Goal: Obtain resource: Obtain resource

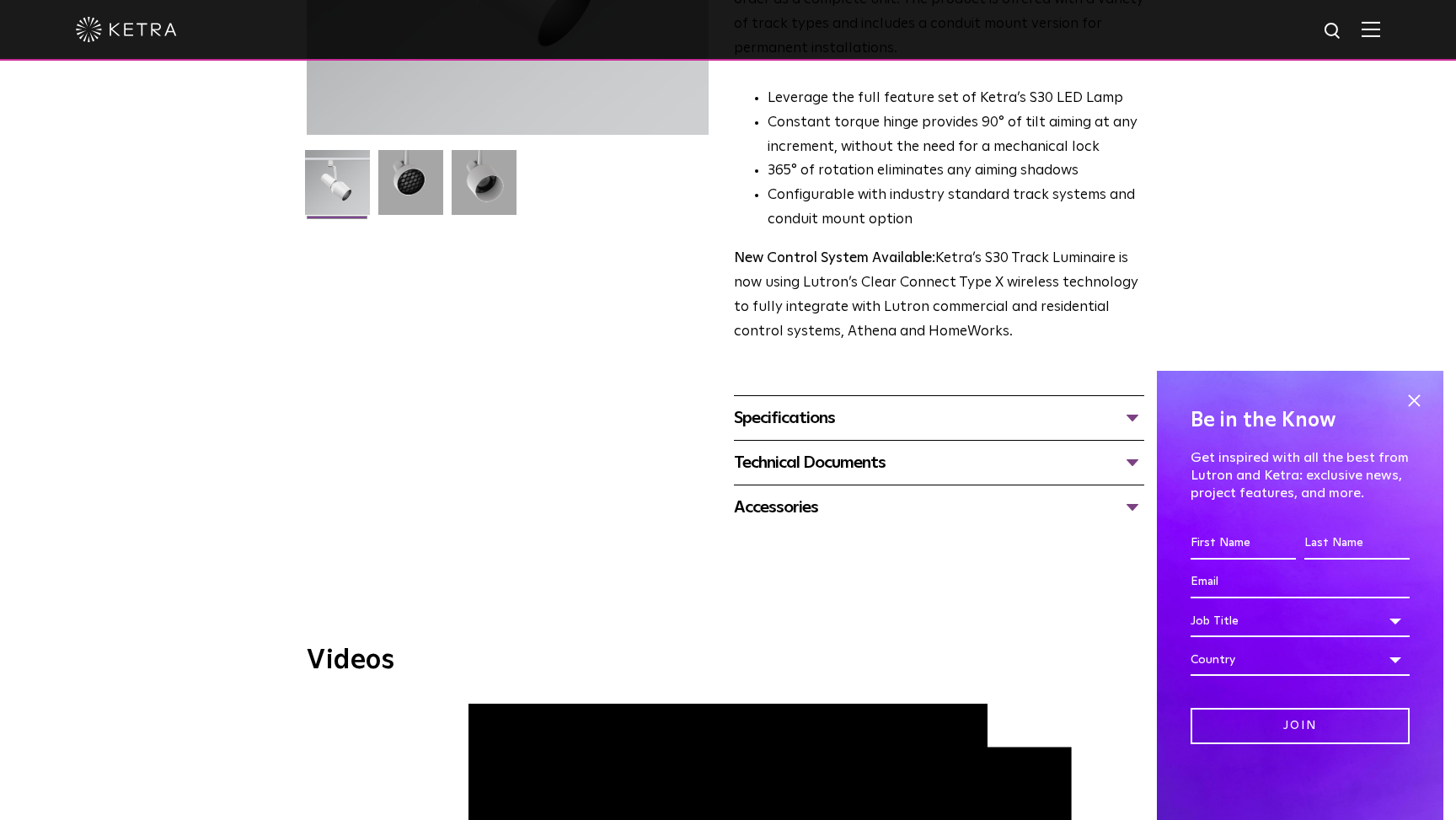
scroll to position [395, 0]
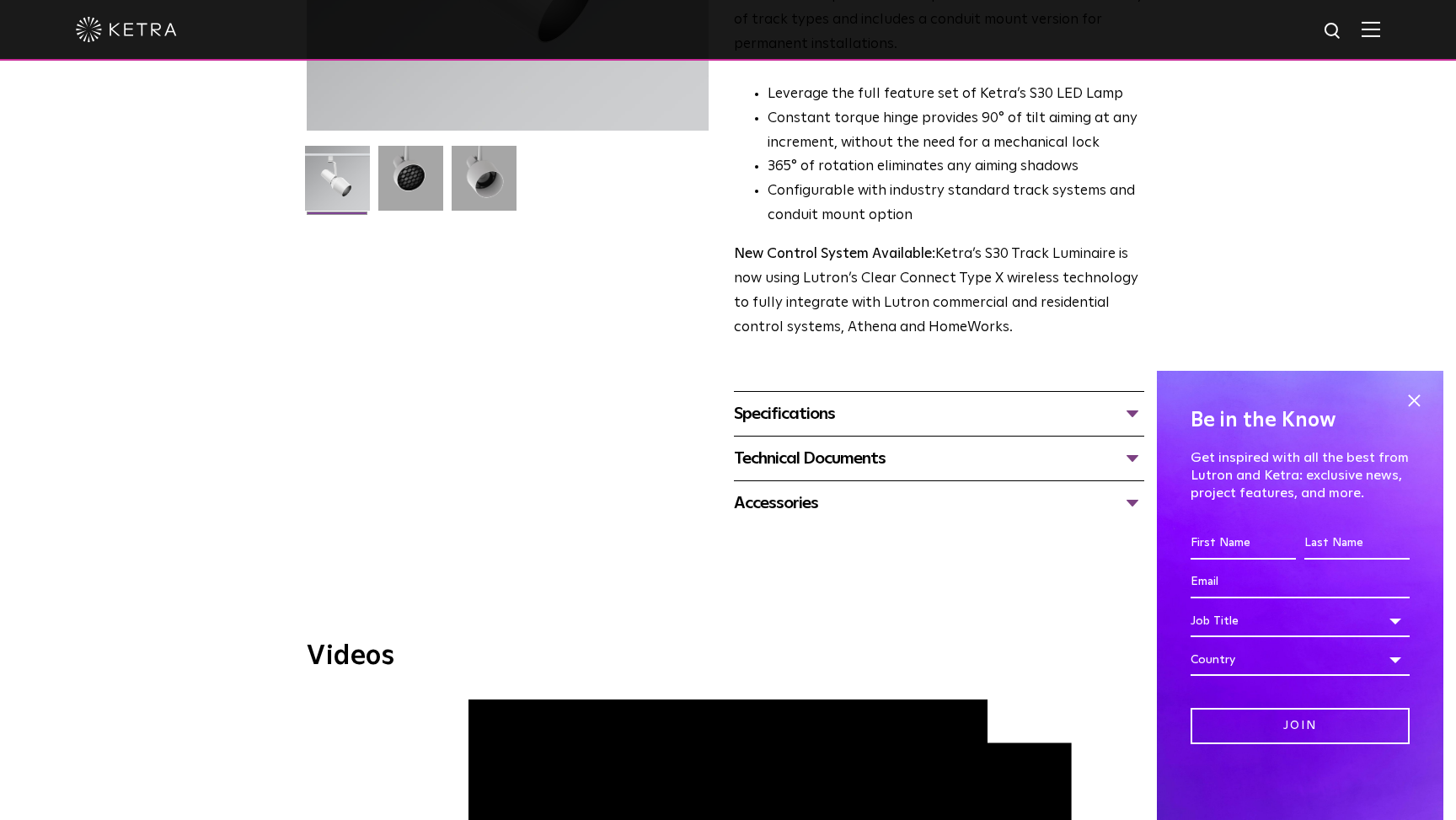
click at [849, 445] on div "Technical Documents" at bounding box center [939, 459] width 411 height 27
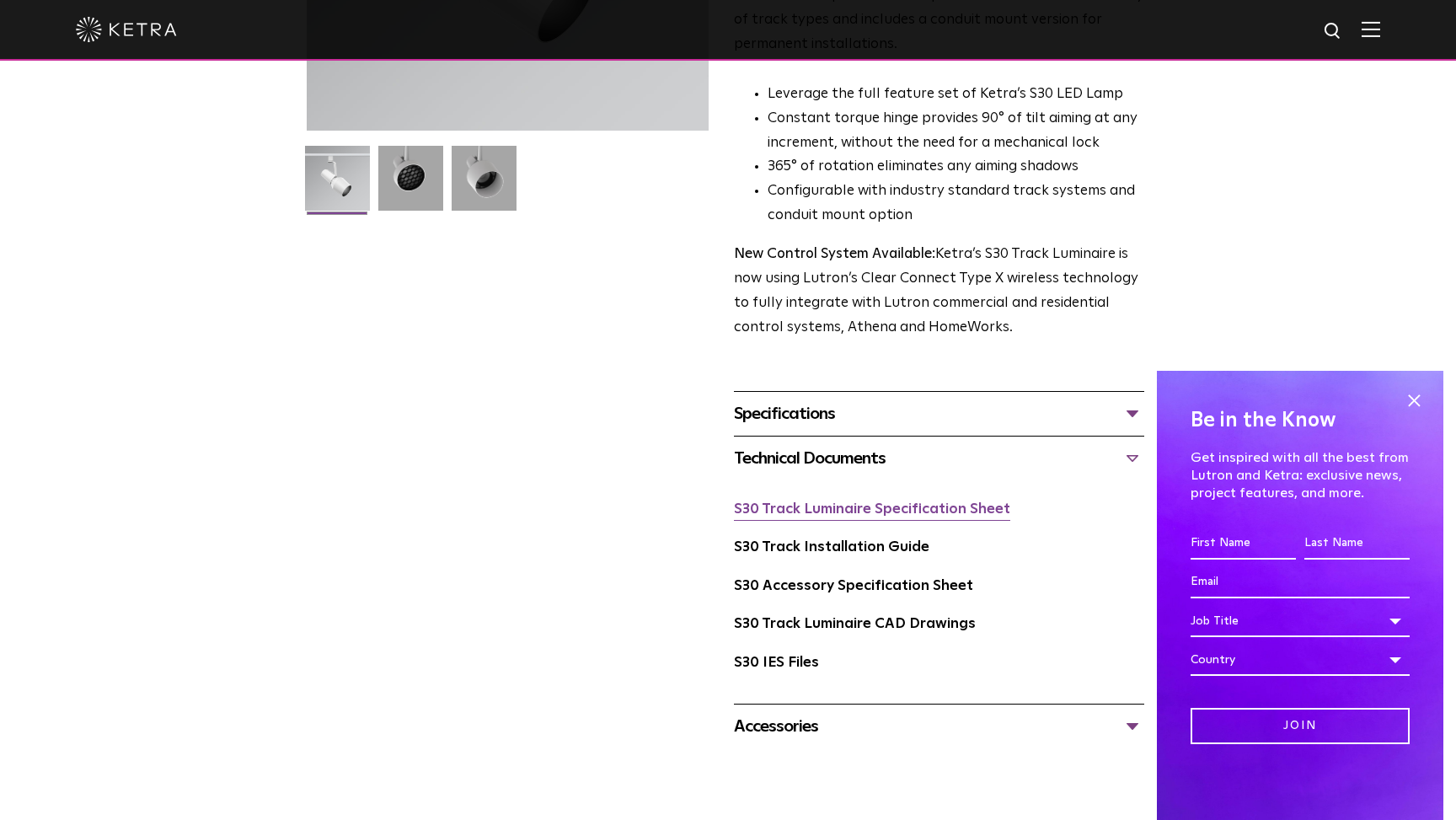
click at [847, 502] on link "S30 Track Luminaire Specification Sheet" at bounding box center [872, 509] width 276 height 14
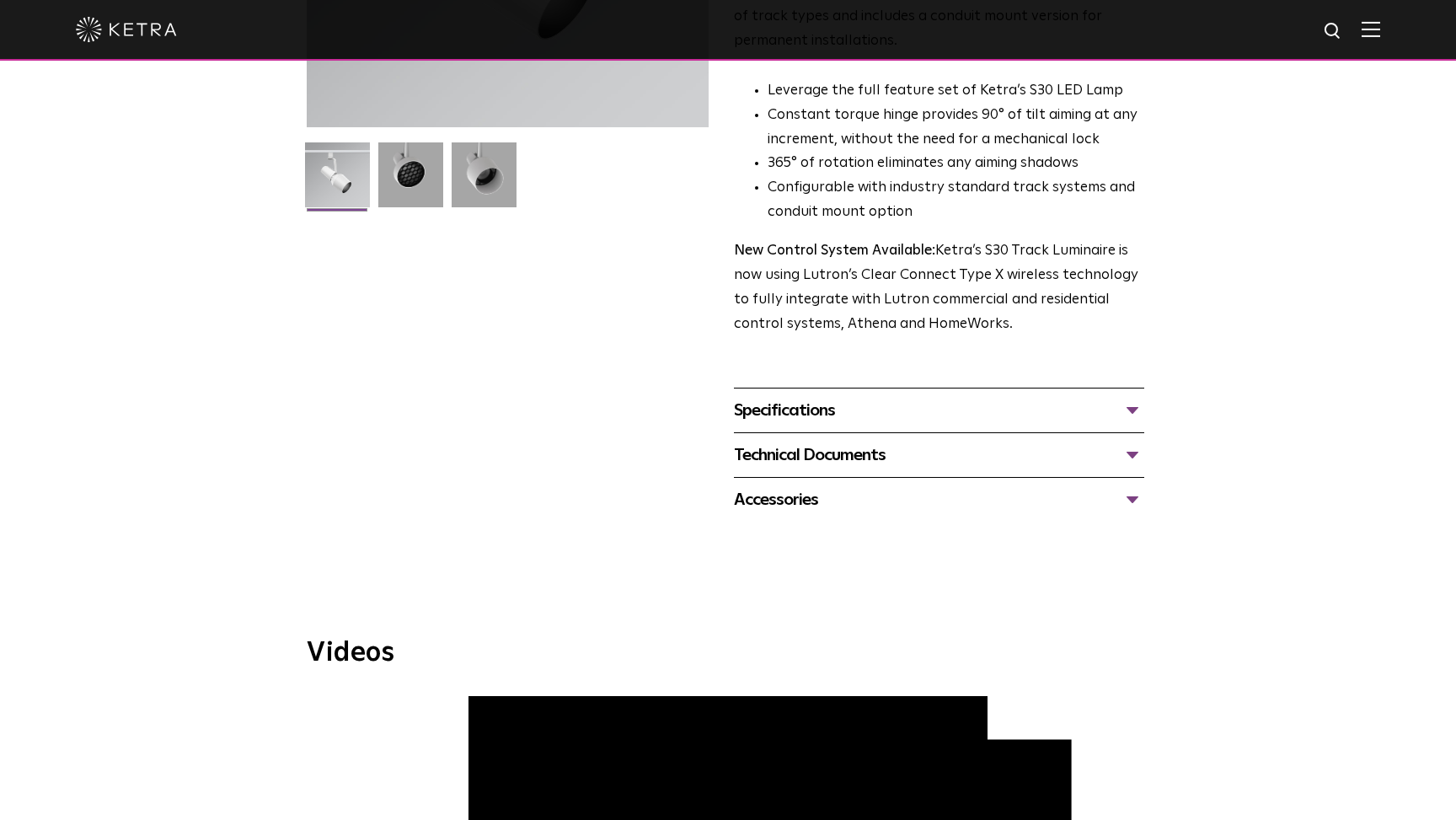
scroll to position [383, 0]
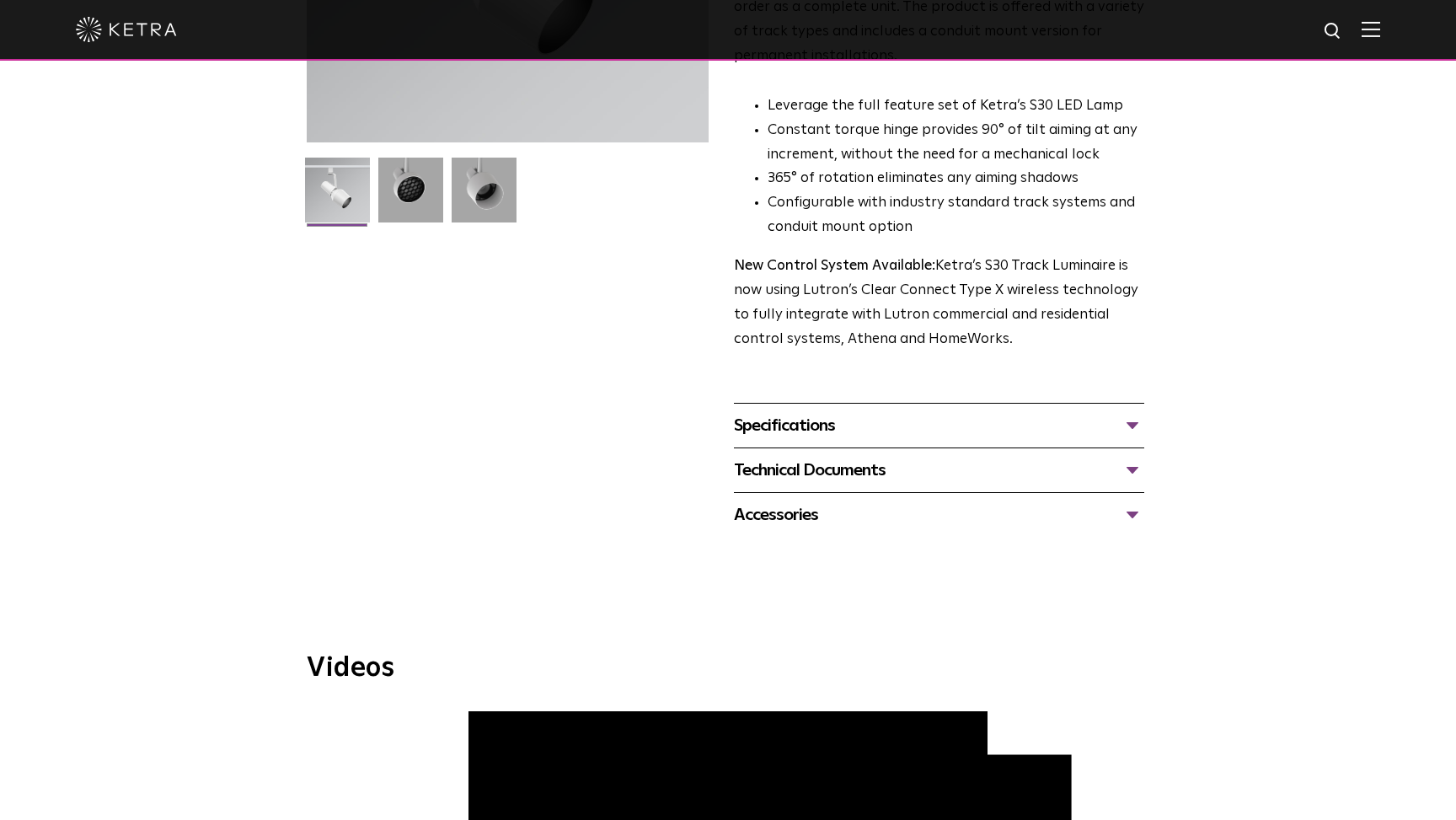
click at [801, 501] on div "Accessories" at bounding box center [939, 515] width 411 height 27
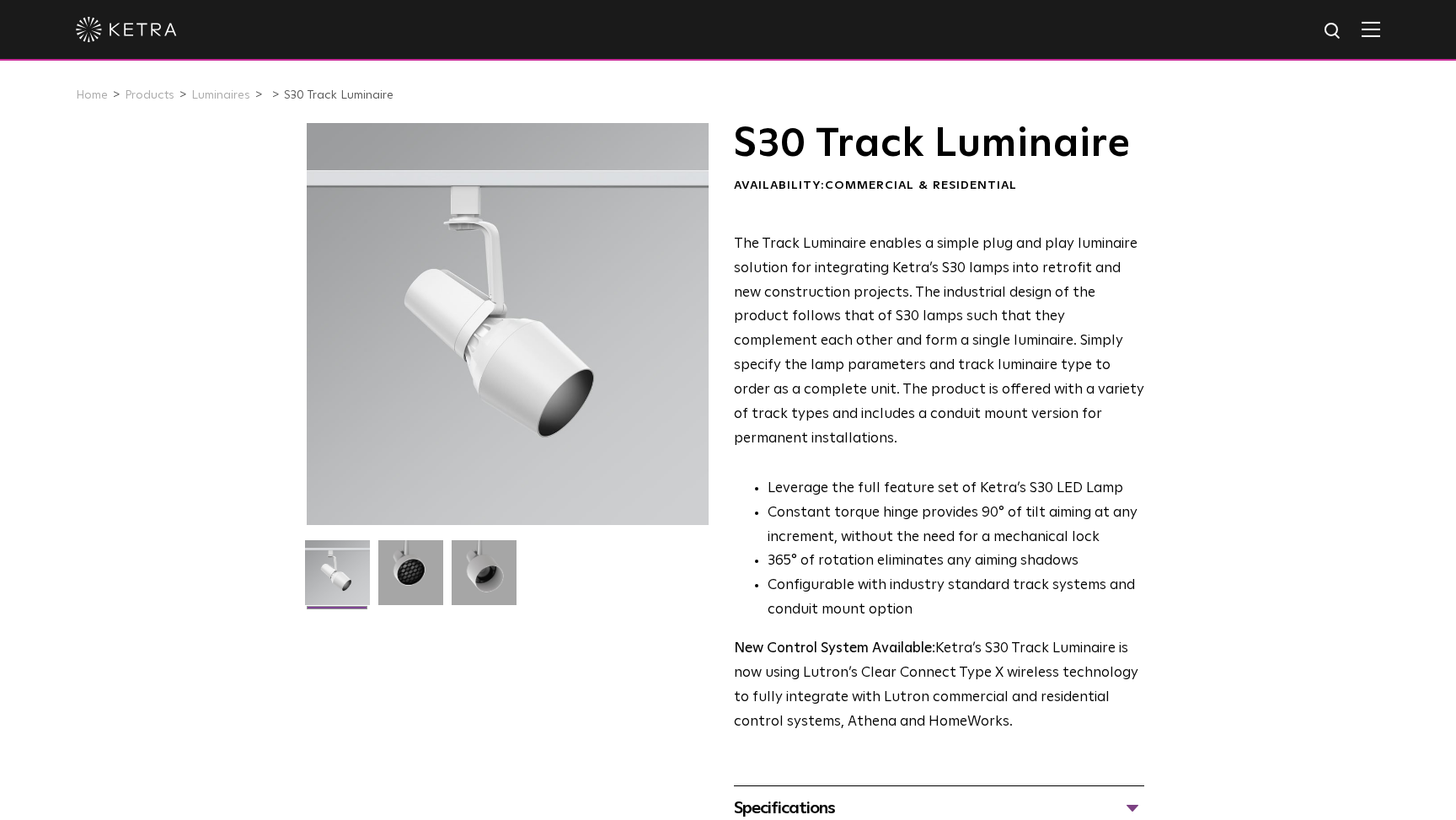
scroll to position [0, 0]
click at [220, 95] on link "Luminaires" at bounding box center [220, 95] width 59 height 12
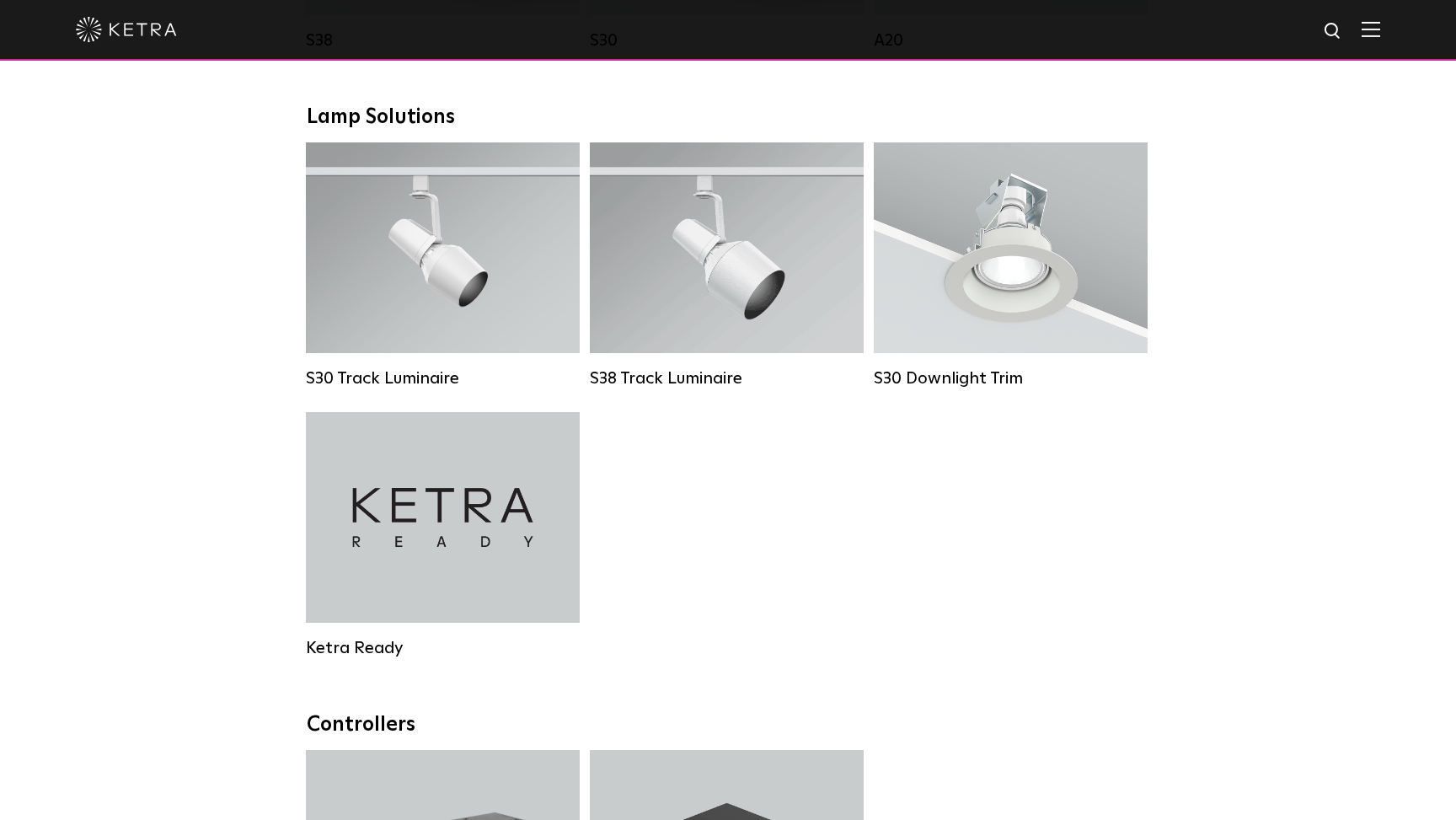
scroll to position [1577, 0]
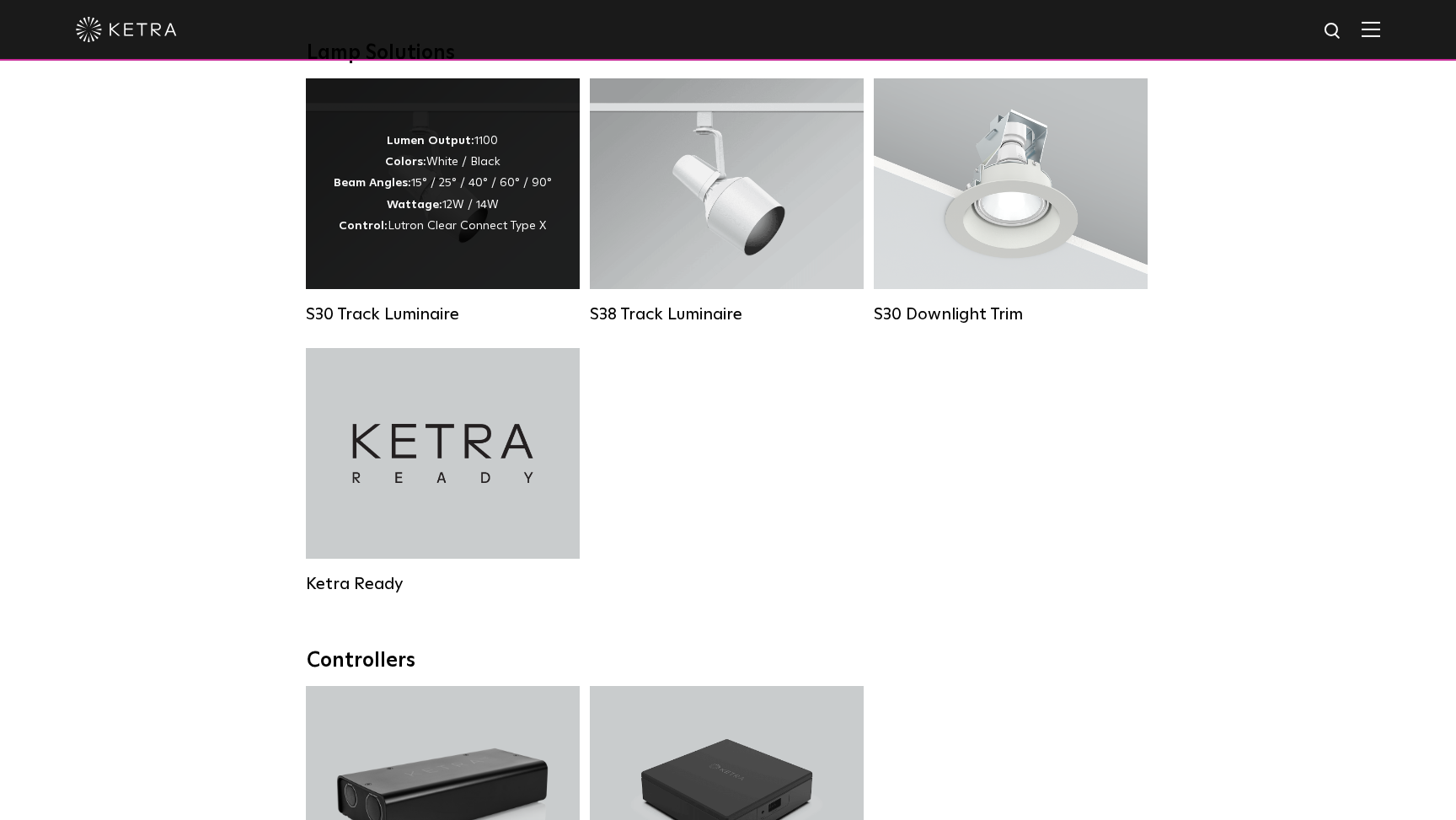
click at [418, 199] on strong "Wattage:" at bounding box center [414, 205] width 55 height 12
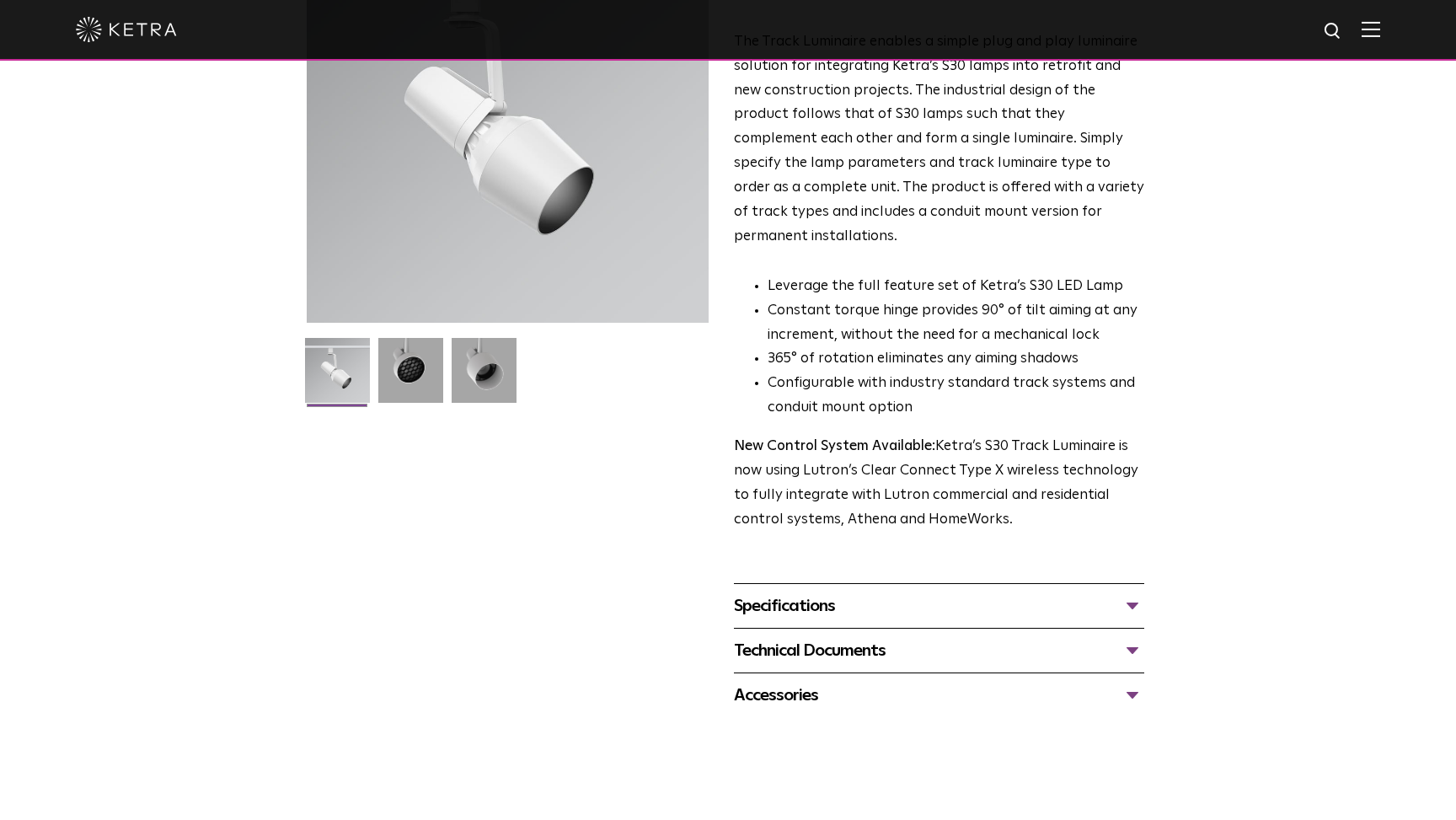
scroll to position [199, 0]
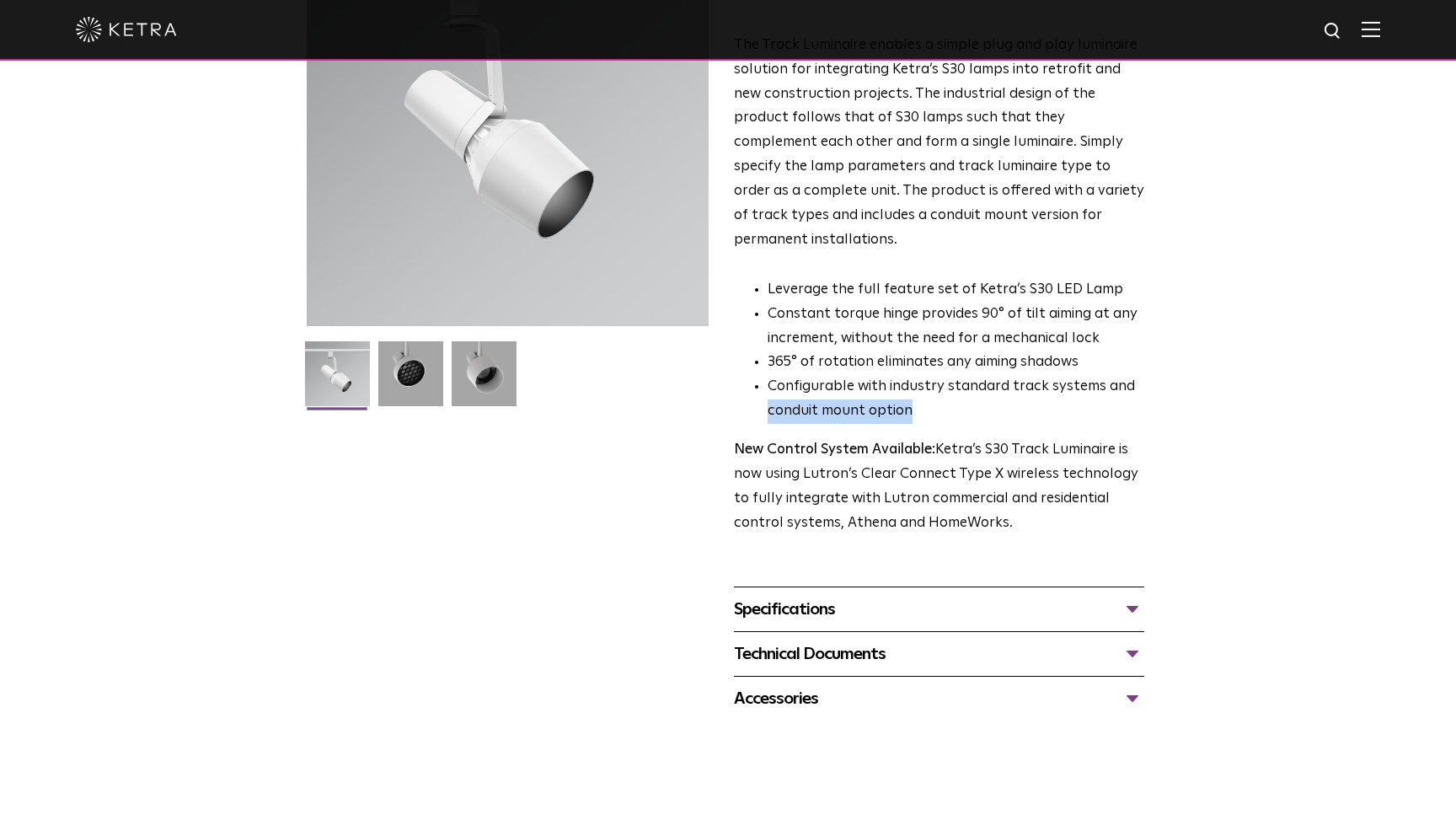
drag, startPoint x: 768, startPoint y: 379, endPoint x: 911, endPoint y: 378, distance: 143.0
click at [911, 378] on li "Configurable with industry standard track systems and conduit mount option" at bounding box center [956, 399] width 377 height 49
copy li "conduit mount option"
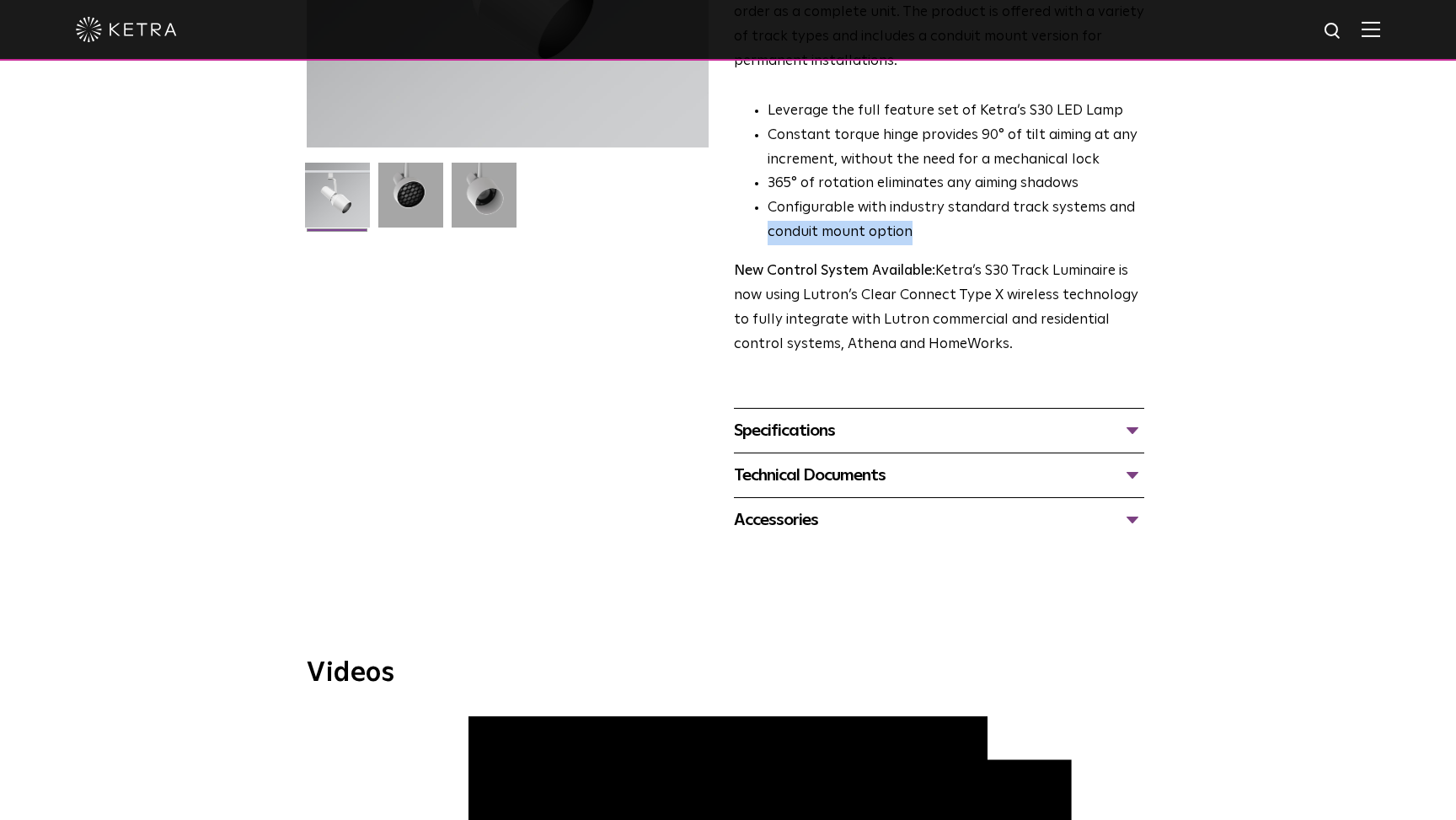
scroll to position [379, 0]
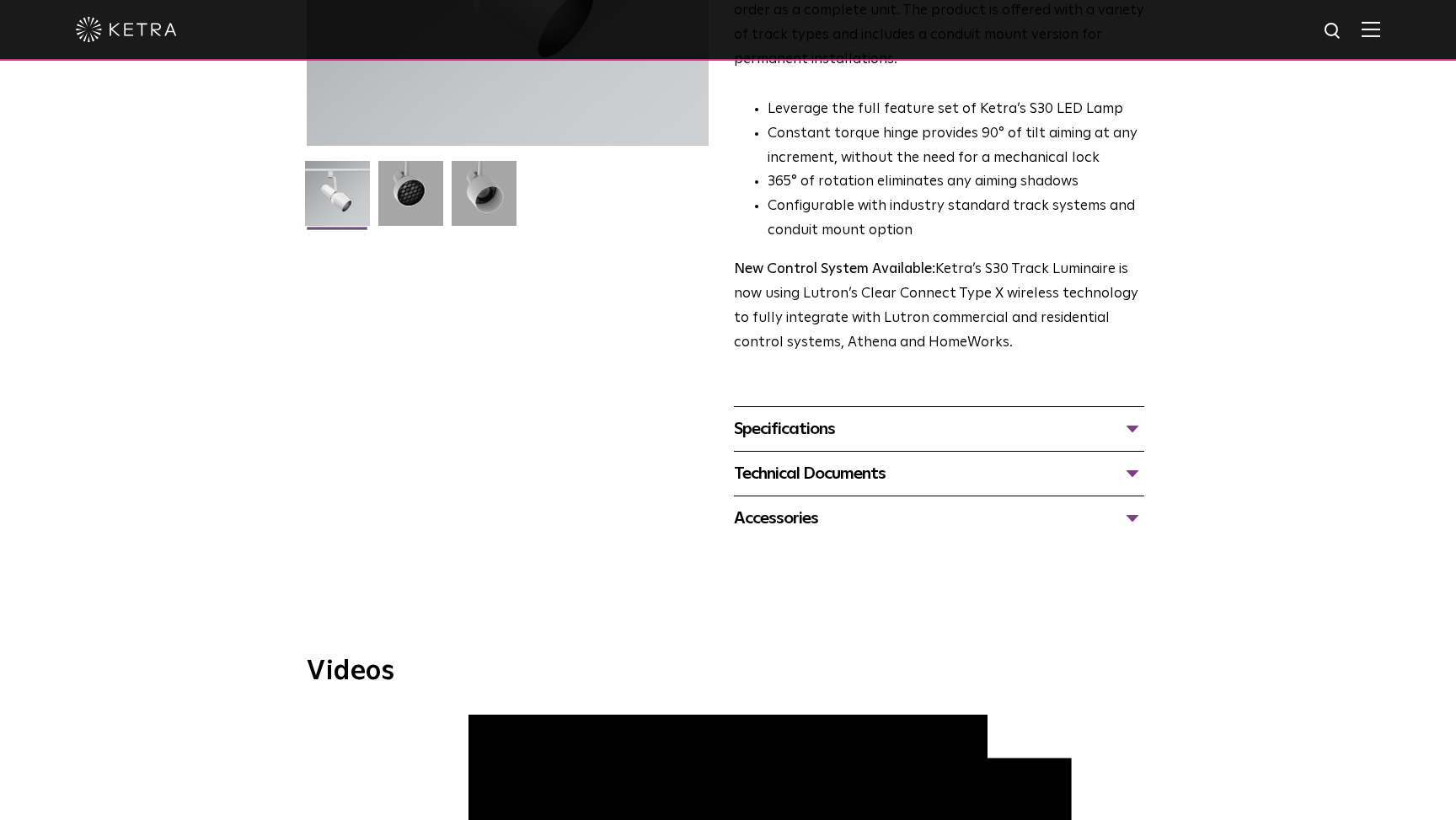
click at [1137, 415] on div "Specifications" at bounding box center [939, 429] width 411 height 27
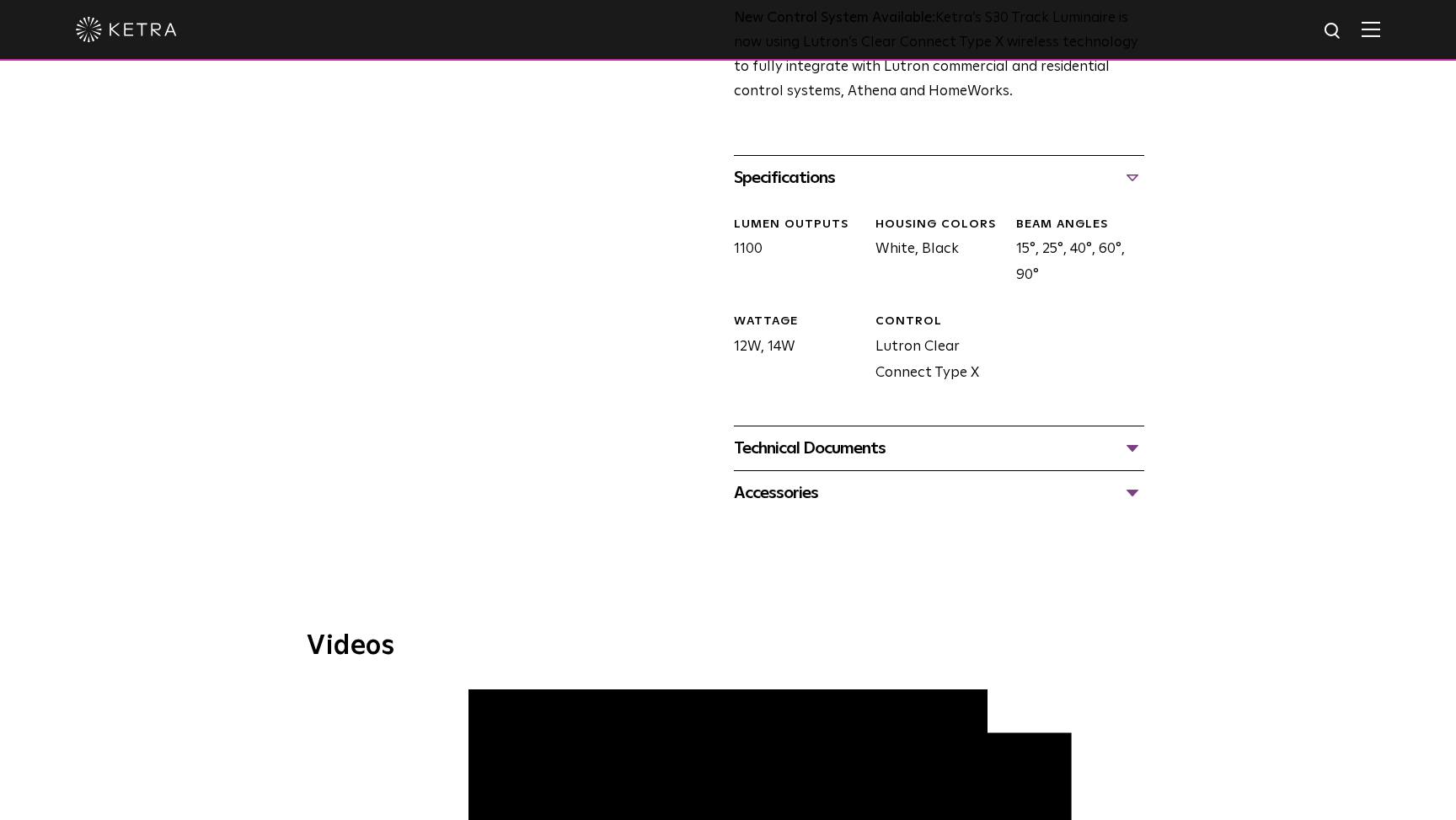
scroll to position [636, 0]
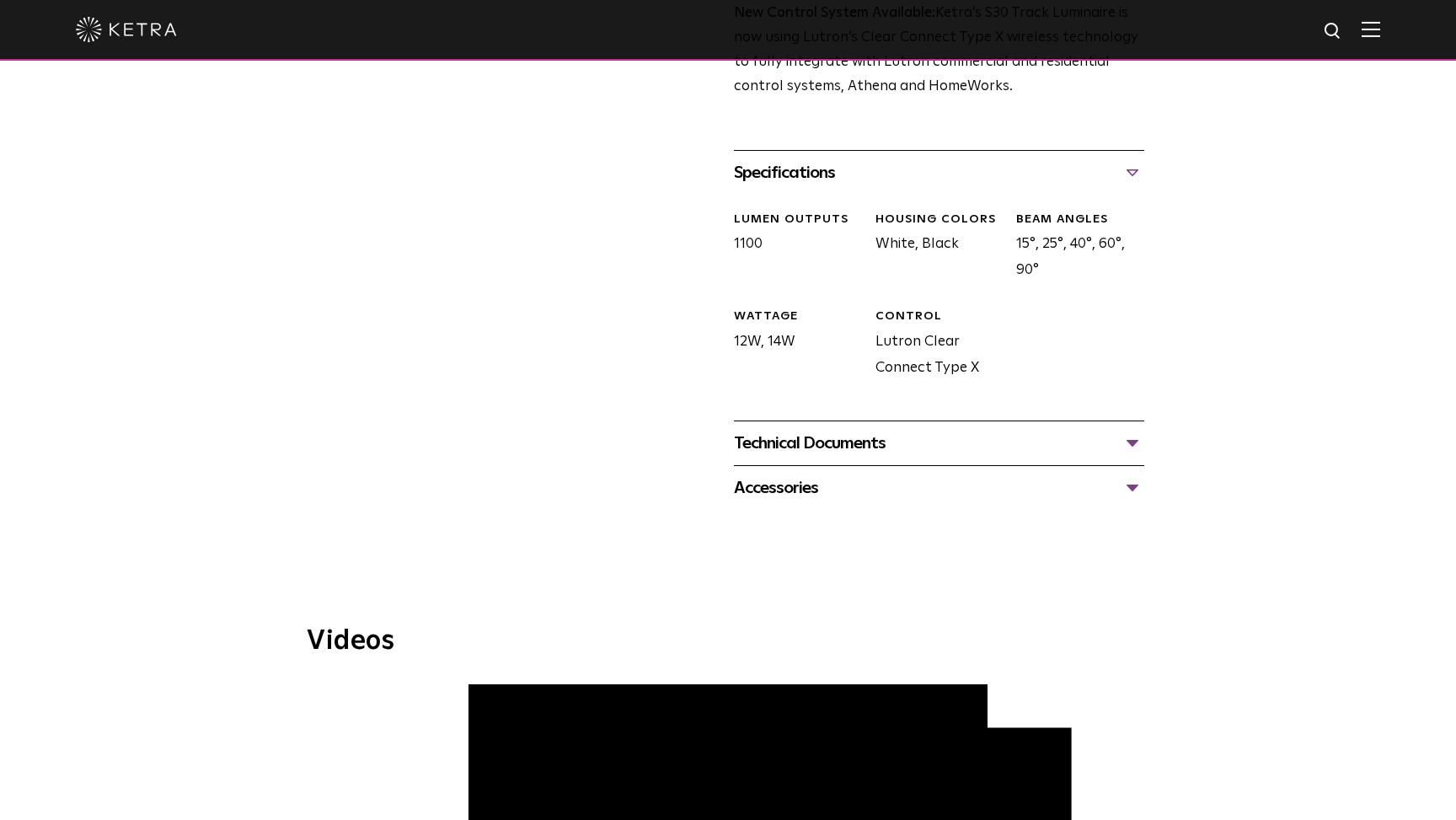
click at [1130, 430] on div "Technical Documents" at bounding box center [939, 443] width 411 height 27
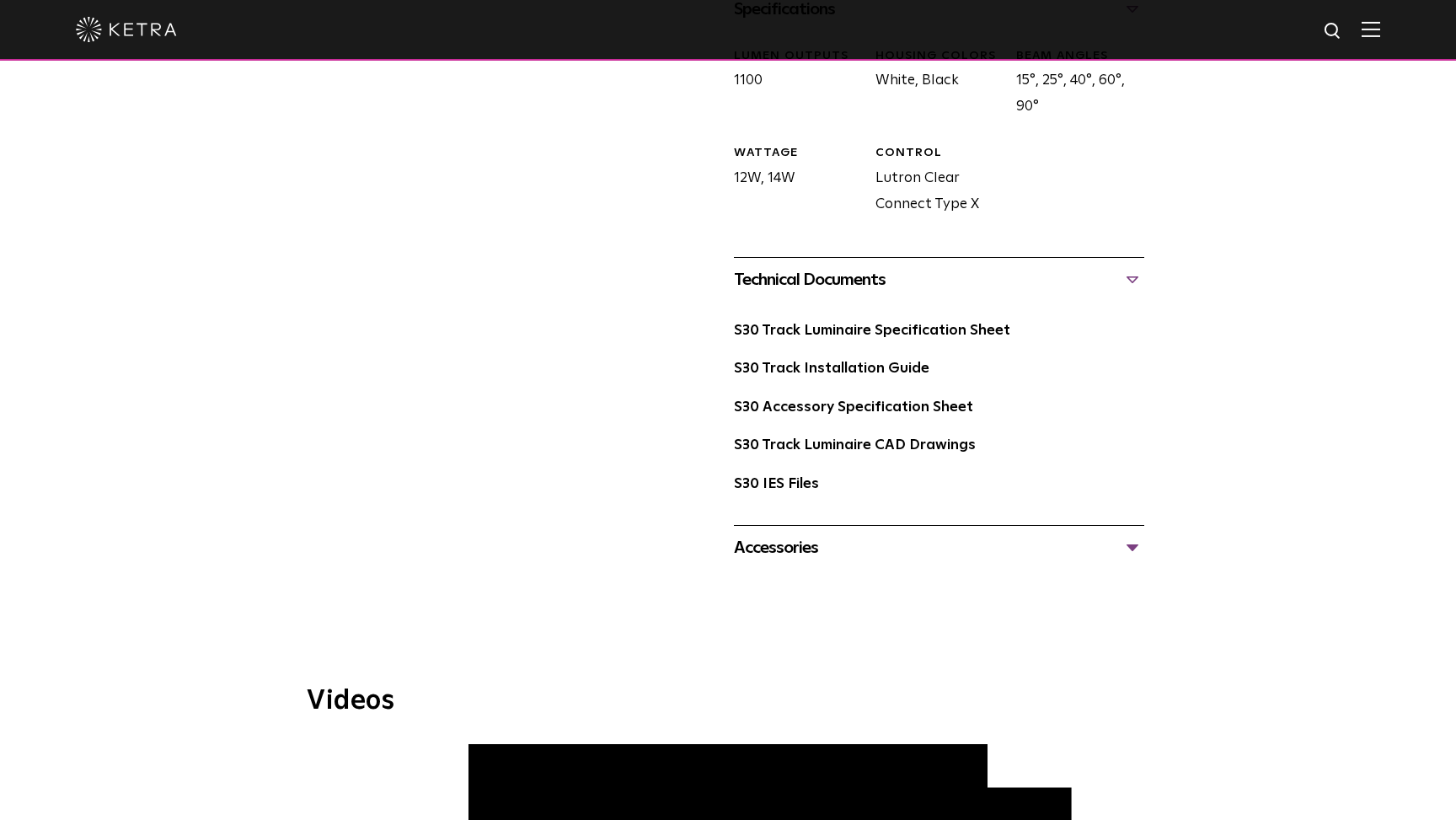
scroll to position [813, 0]
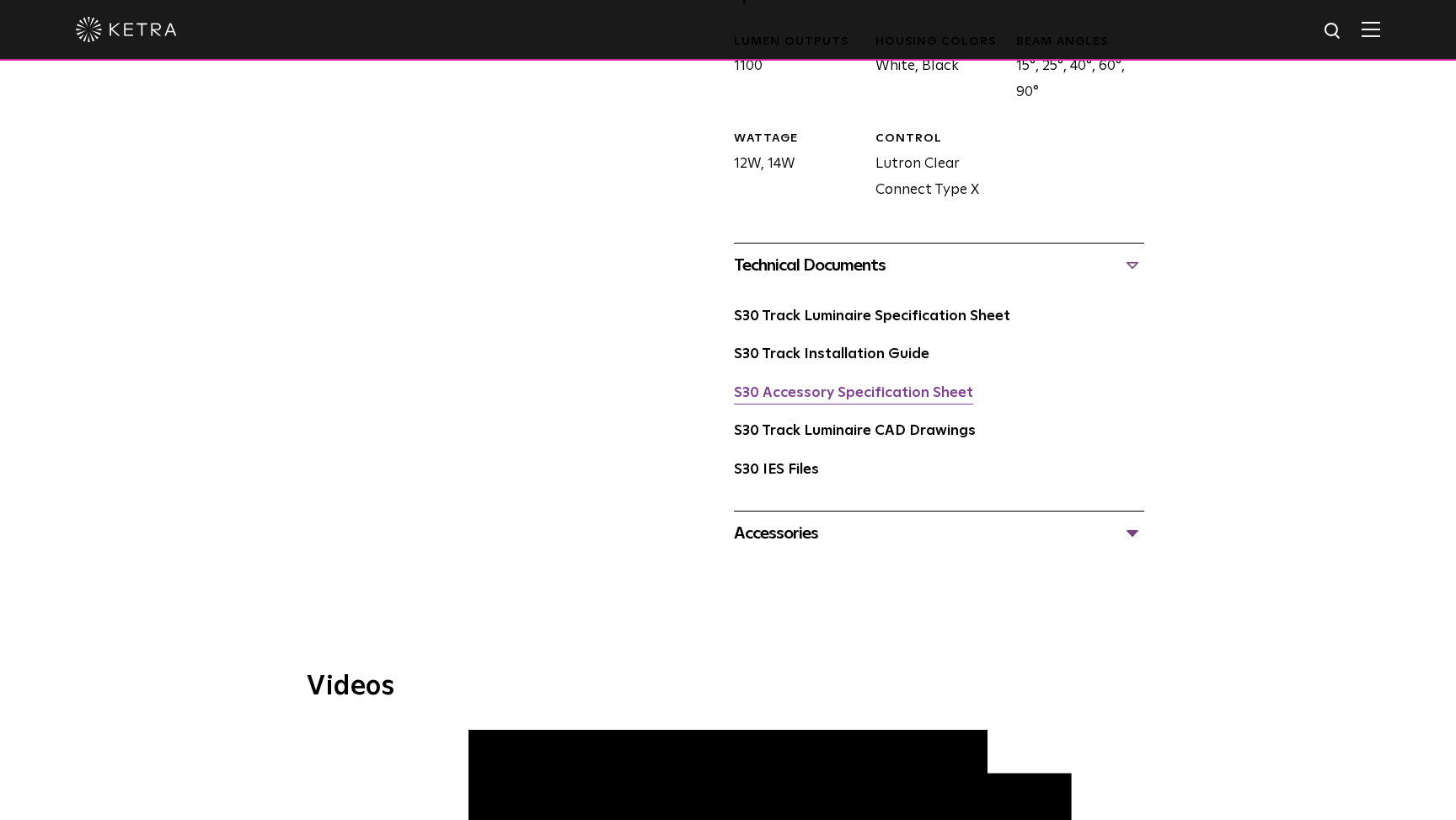
click at [855, 386] on link "S30 Accessory Specification Sheet" at bounding box center [853, 393] width 239 height 14
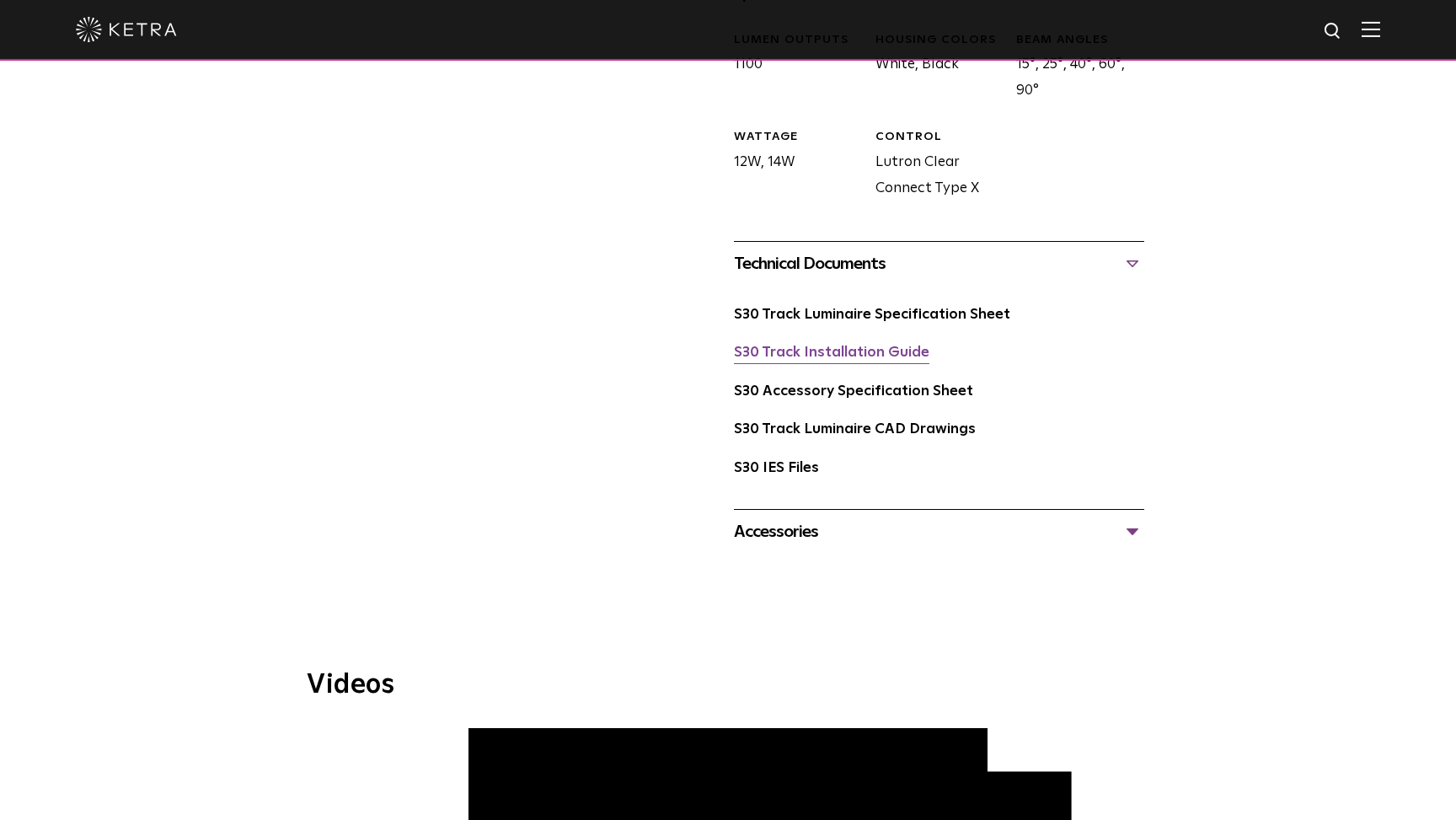
click at [849, 345] on link "S30 Track Installation Guide" at bounding box center [831, 352] width 195 height 14
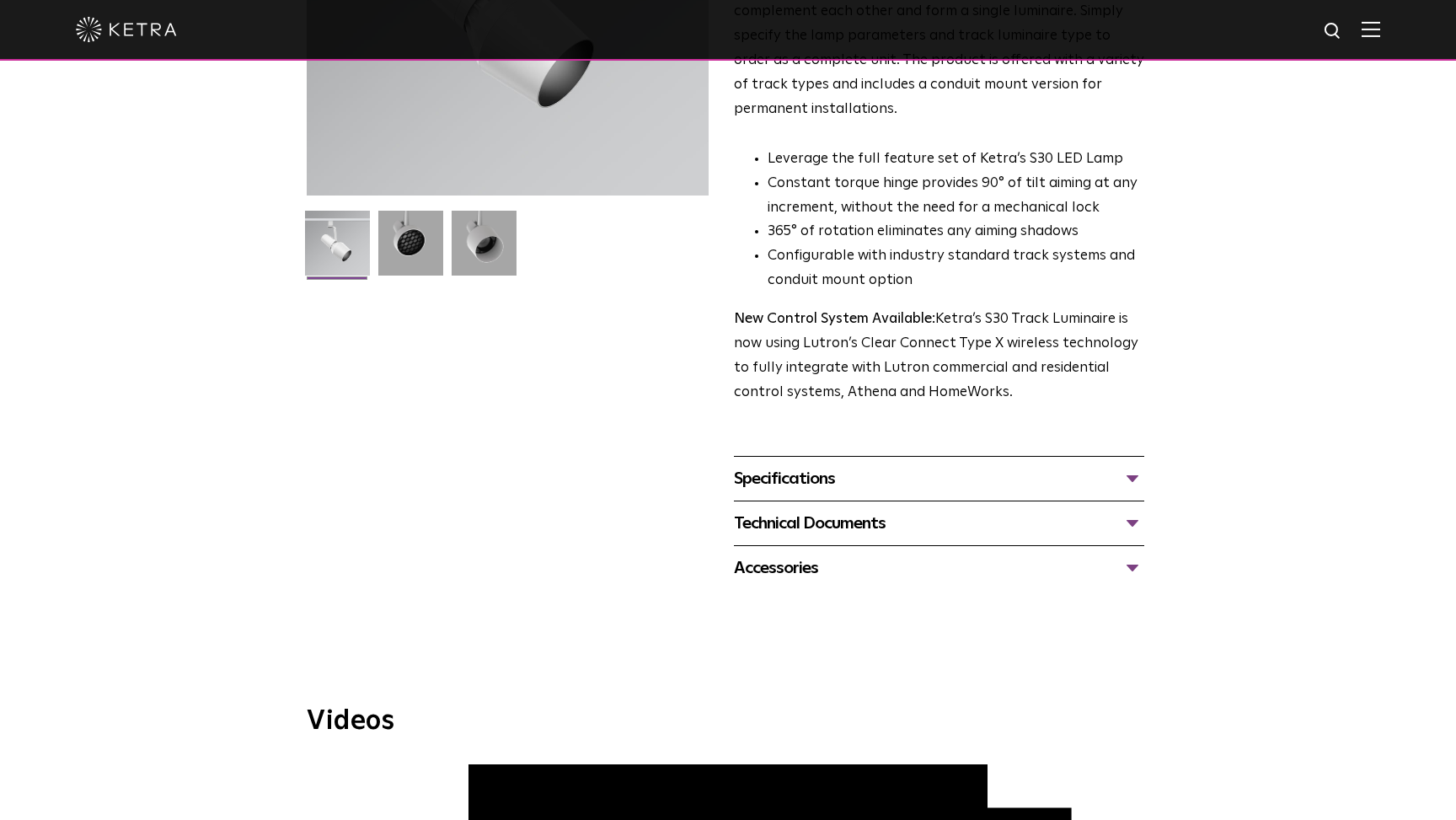
scroll to position [413, 0]
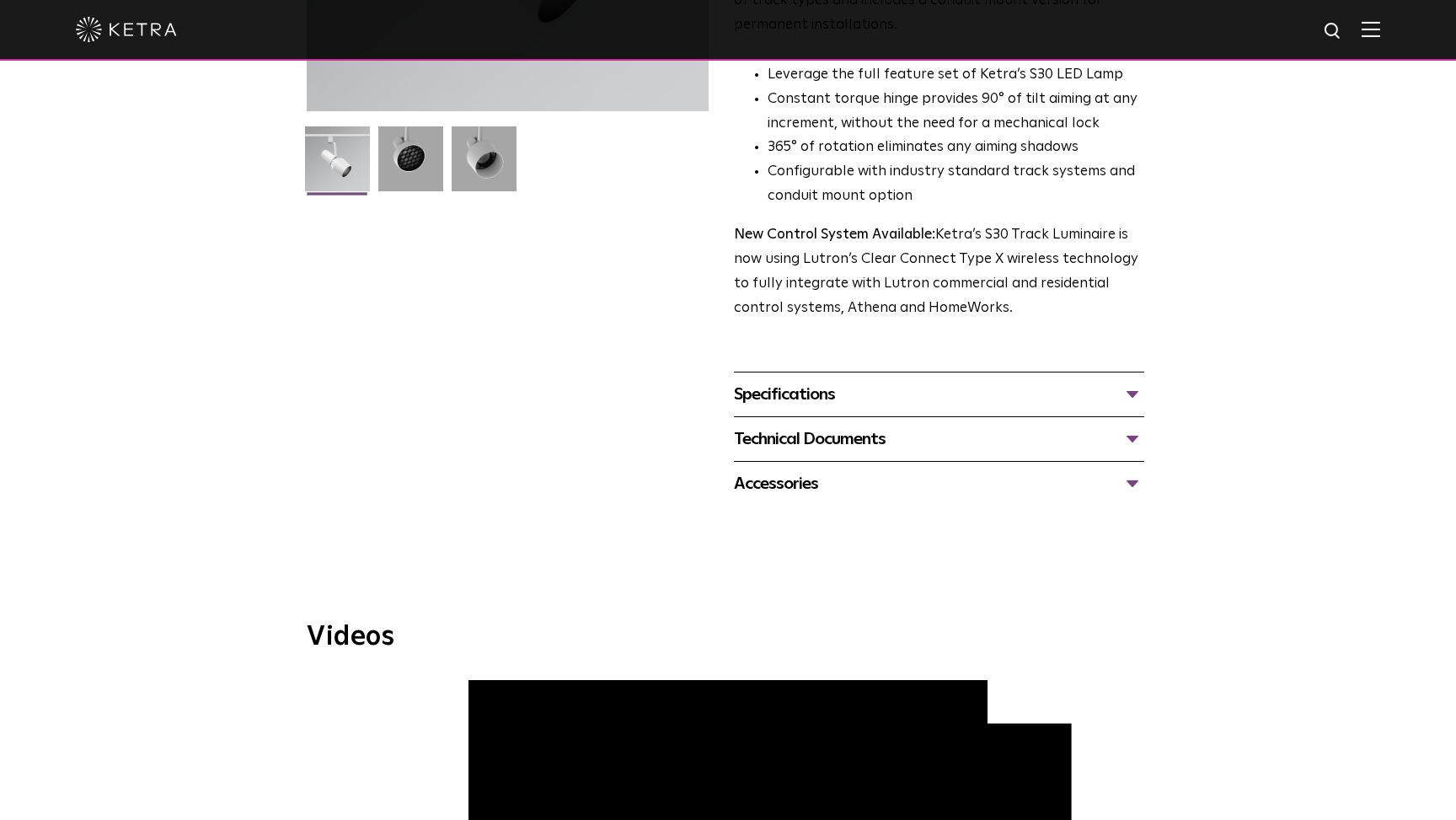
click at [797, 381] on div "Specifications" at bounding box center [939, 395] width 411 height 27
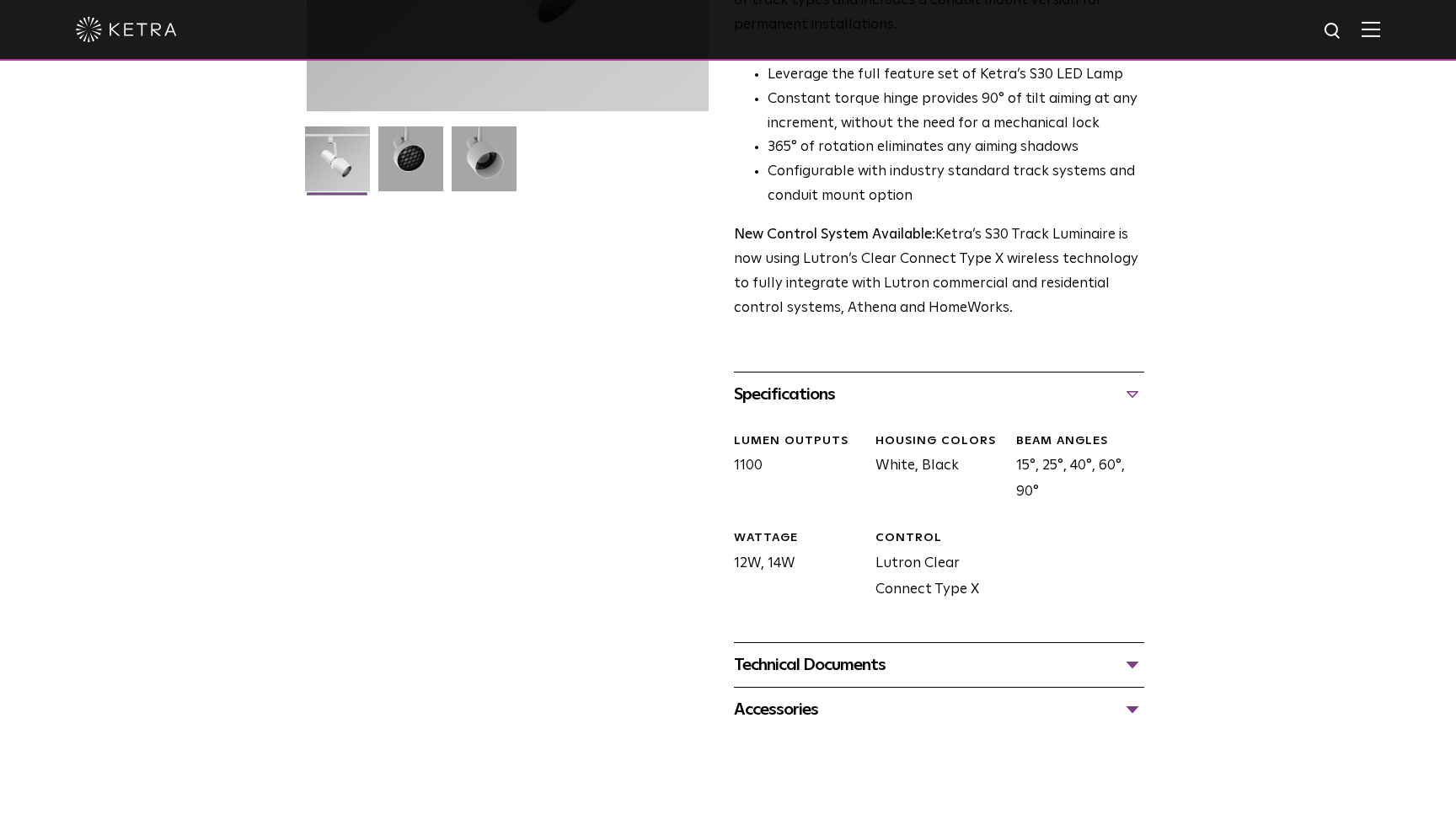
click at [797, 381] on div "Specifications" at bounding box center [939, 395] width 411 height 27
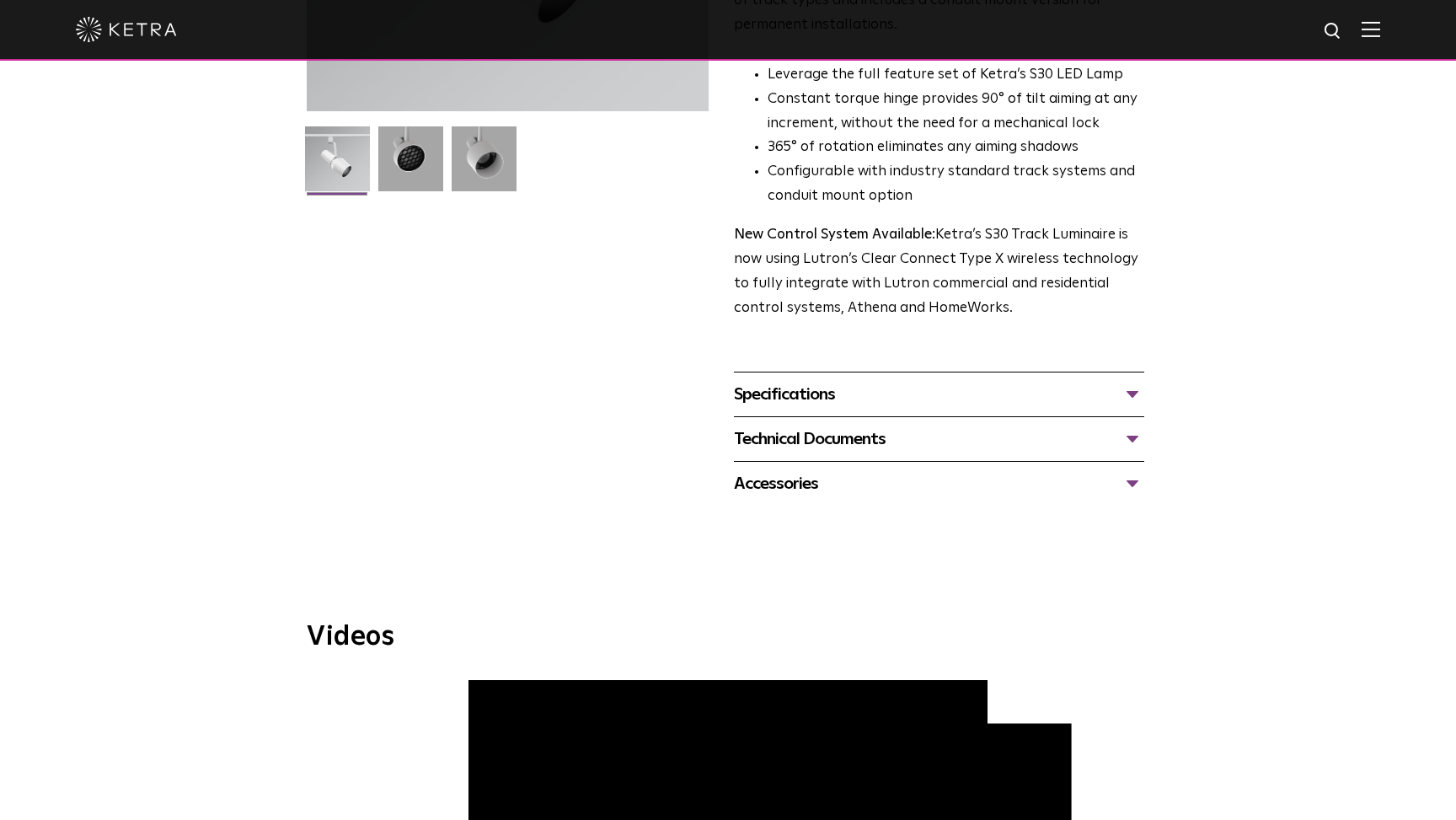
click at [797, 425] on div "Technical Documents" at bounding box center [939, 439] width 411 height 27
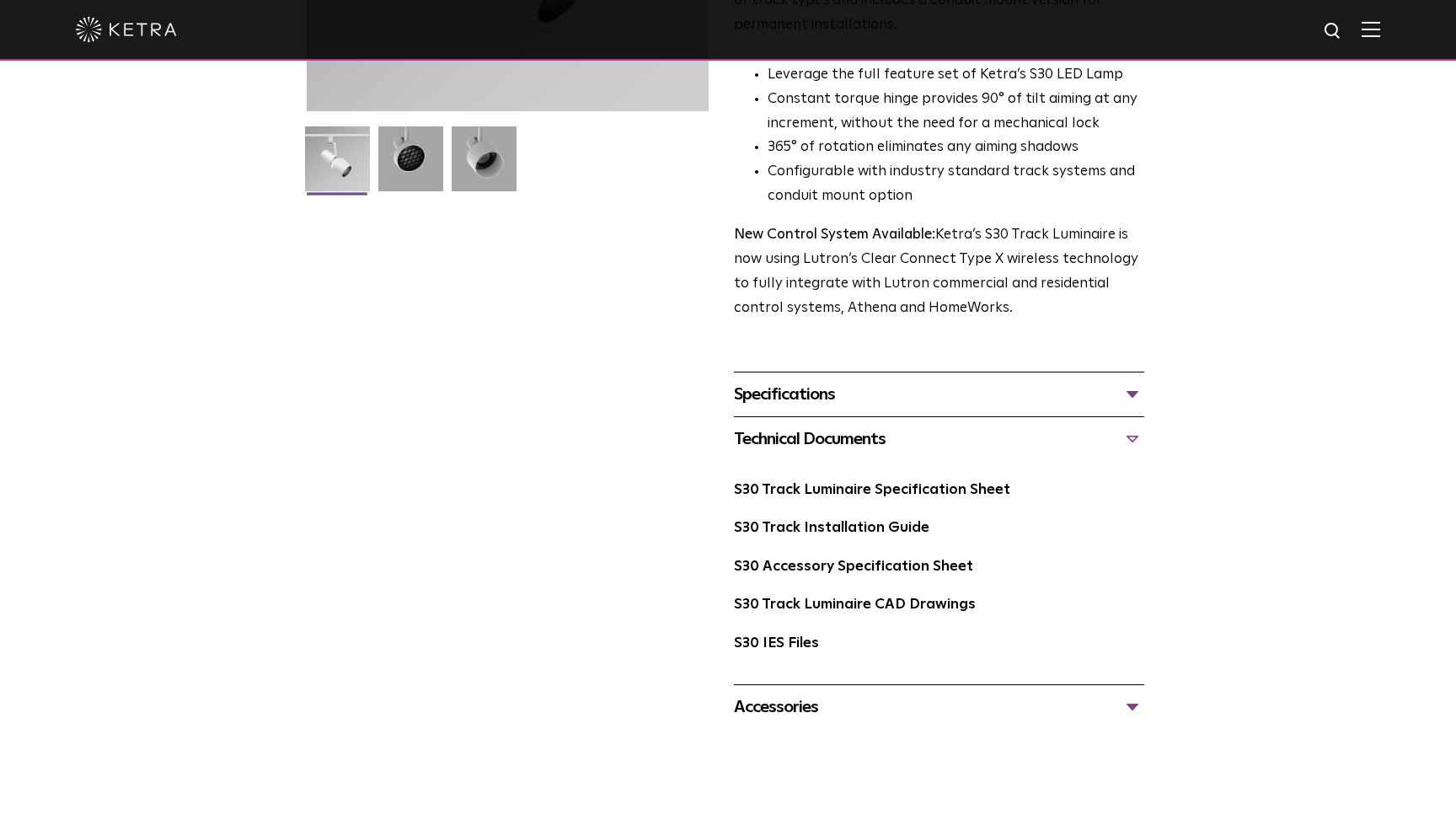
click at [801, 381] on div "Specifications" at bounding box center [939, 395] width 411 height 27
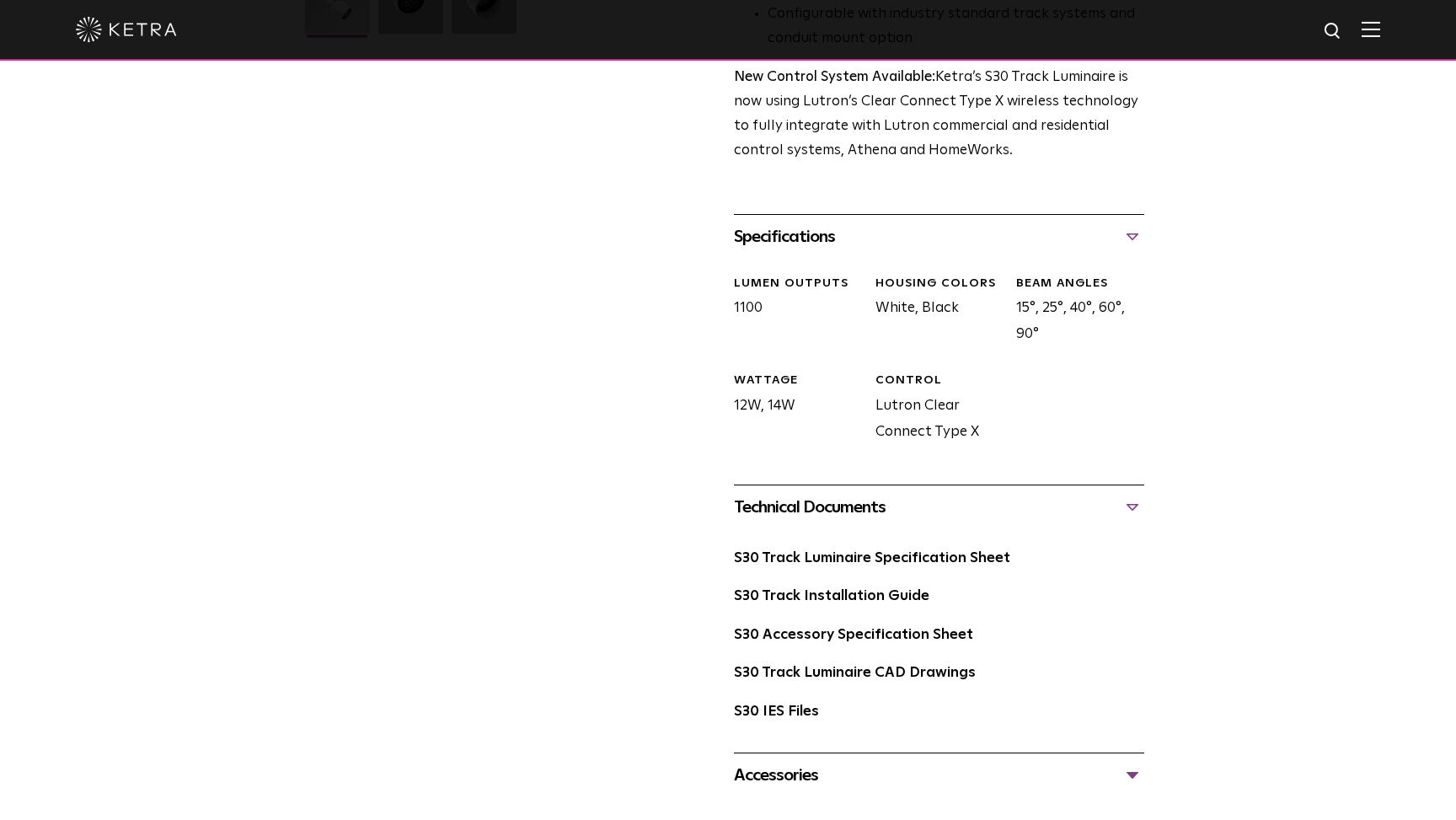
scroll to position [619, 0]
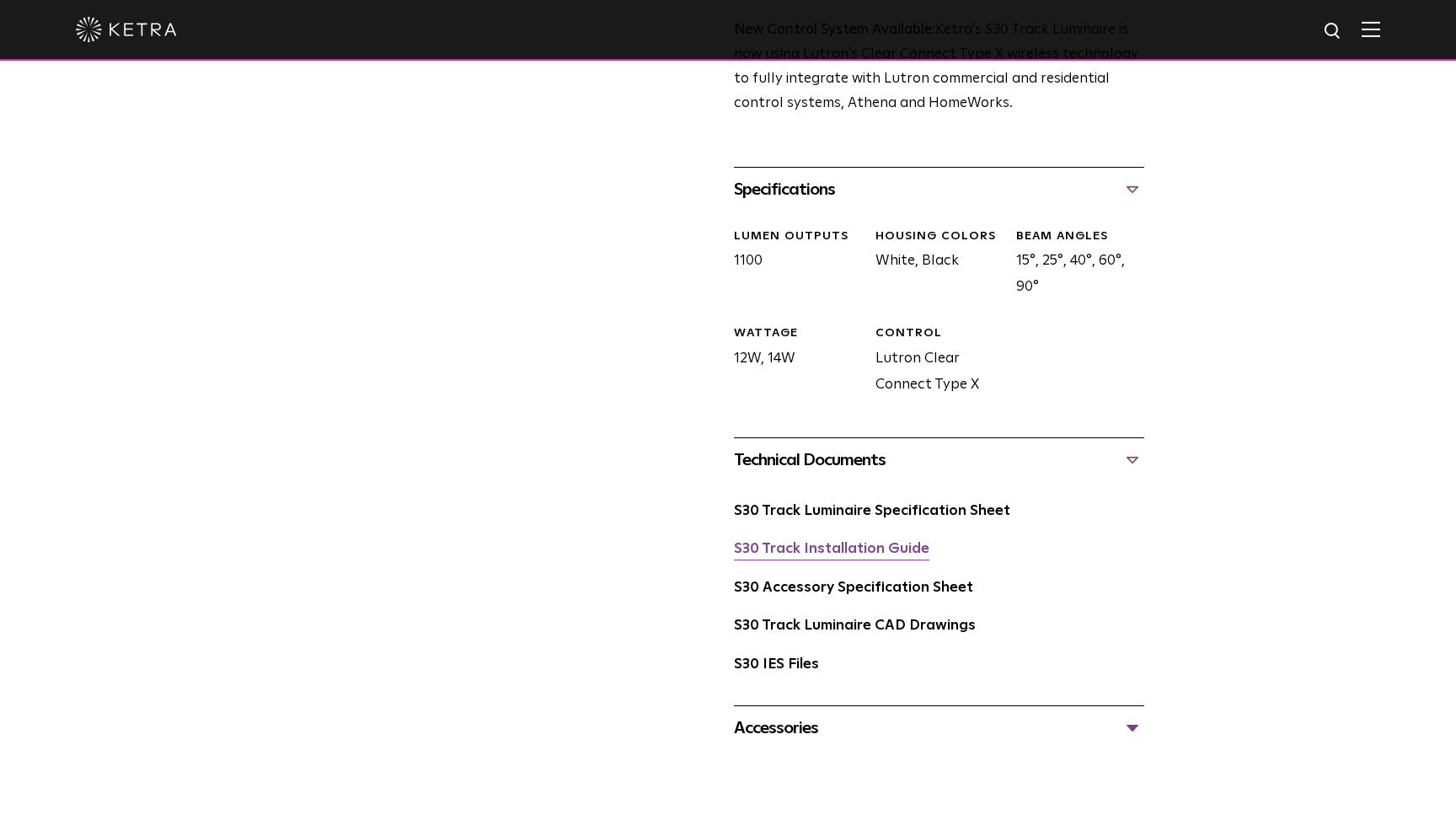
click at [842, 542] on link "S30 Track Installation Guide" at bounding box center [831, 549] width 195 height 14
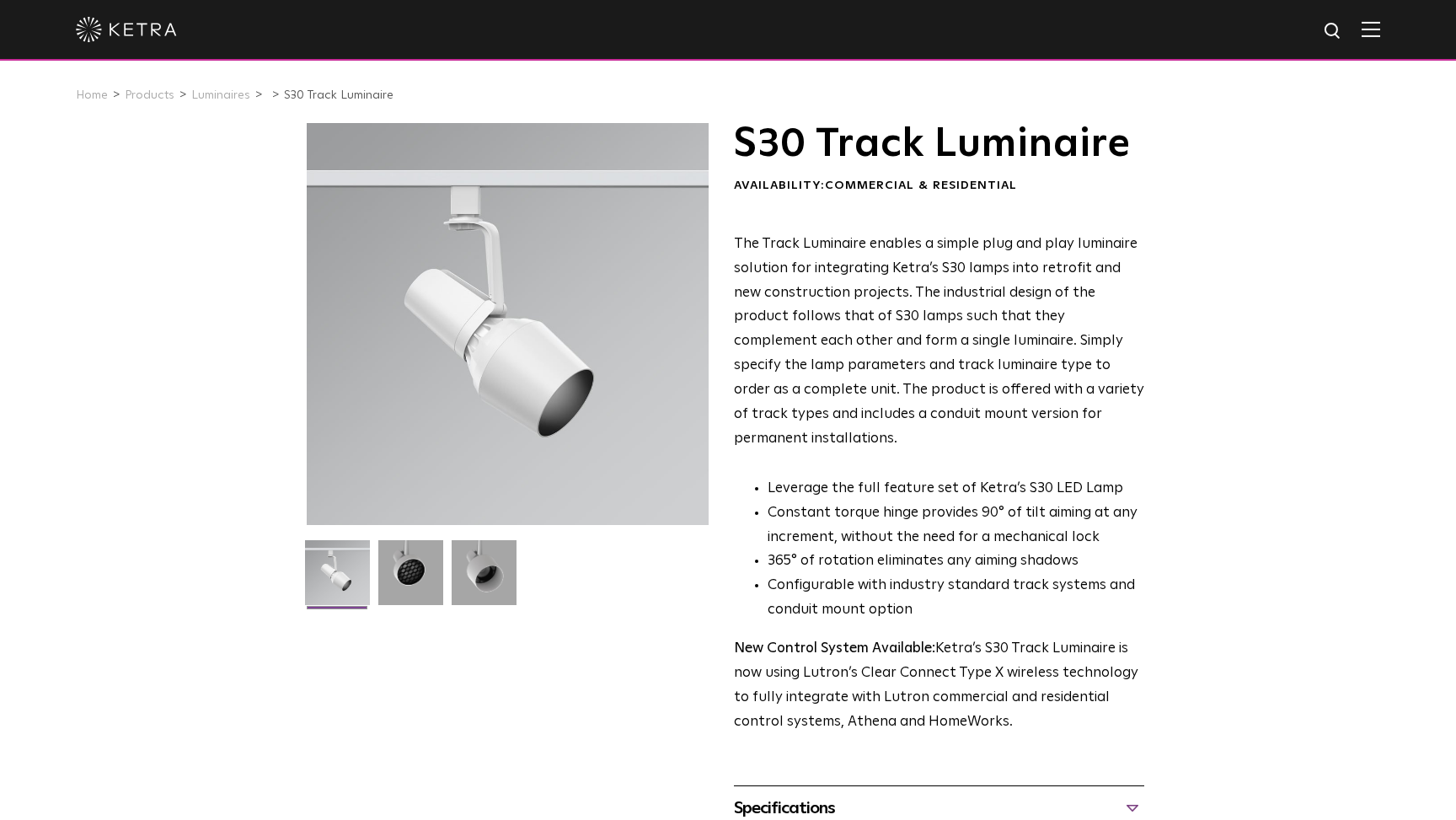
scroll to position [0, 0]
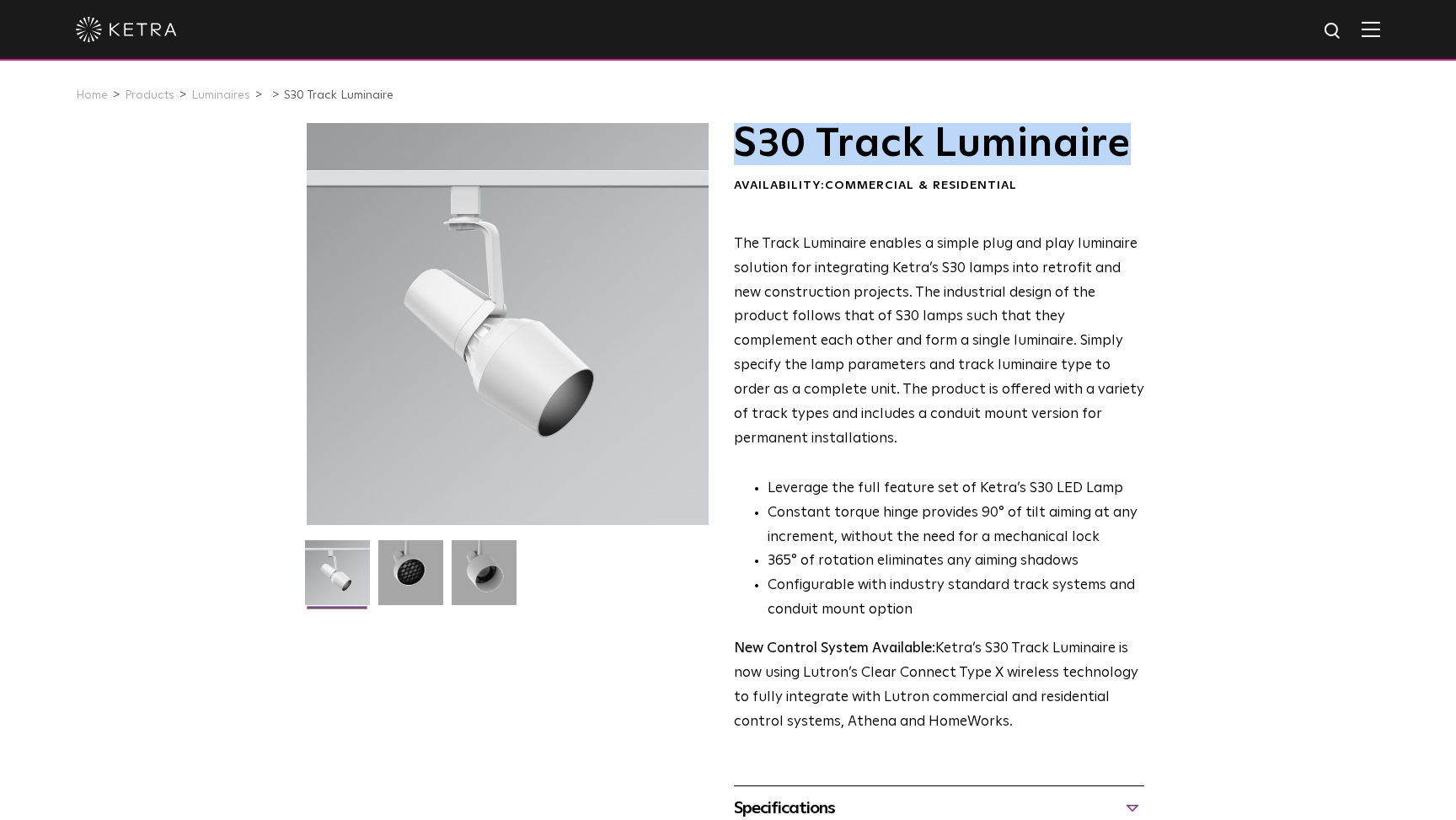
drag, startPoint x: 759, startPoint y: 136, endPoint x: 1171, endPoint y: 133, distance: 412.0
click at [1171, 133] on div "S30 Track Luminaire Availability: Commercial & Residential The Track Luminaire …" at bounding box center [728, 745] width 1456 height 1245
copy h1 "S30 Track Luminaire"
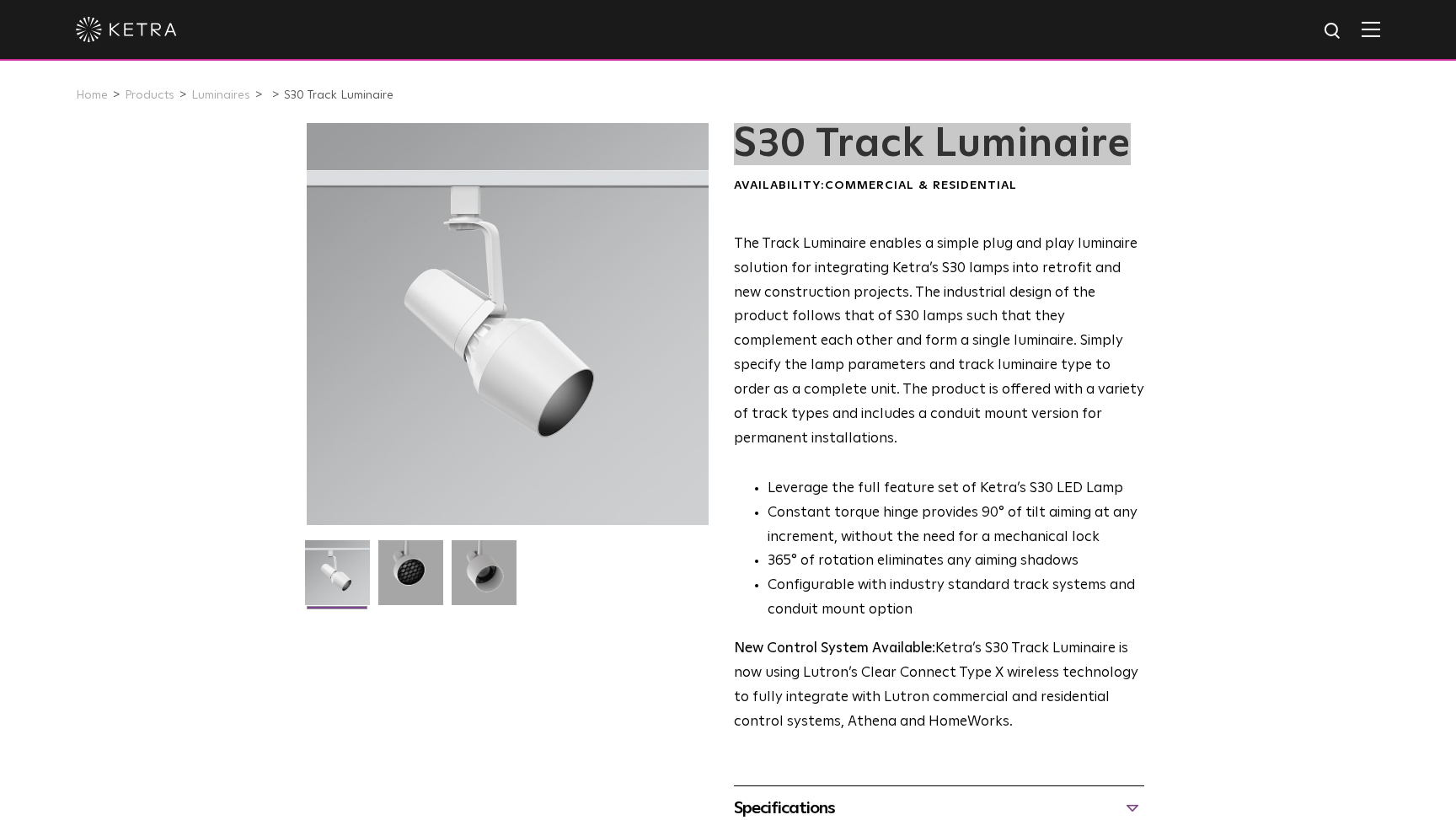
drag, startPoint x: 1161, startPoint y: 132, endPoint x: 1204, endPoint y: 164, distance: 53.6
click at [1204, 164] on div "S30 Track Luminaire Availability: Commercial & Residential The Track Luminaire …" at bounding box center [728, 745] width 1456 height 1245
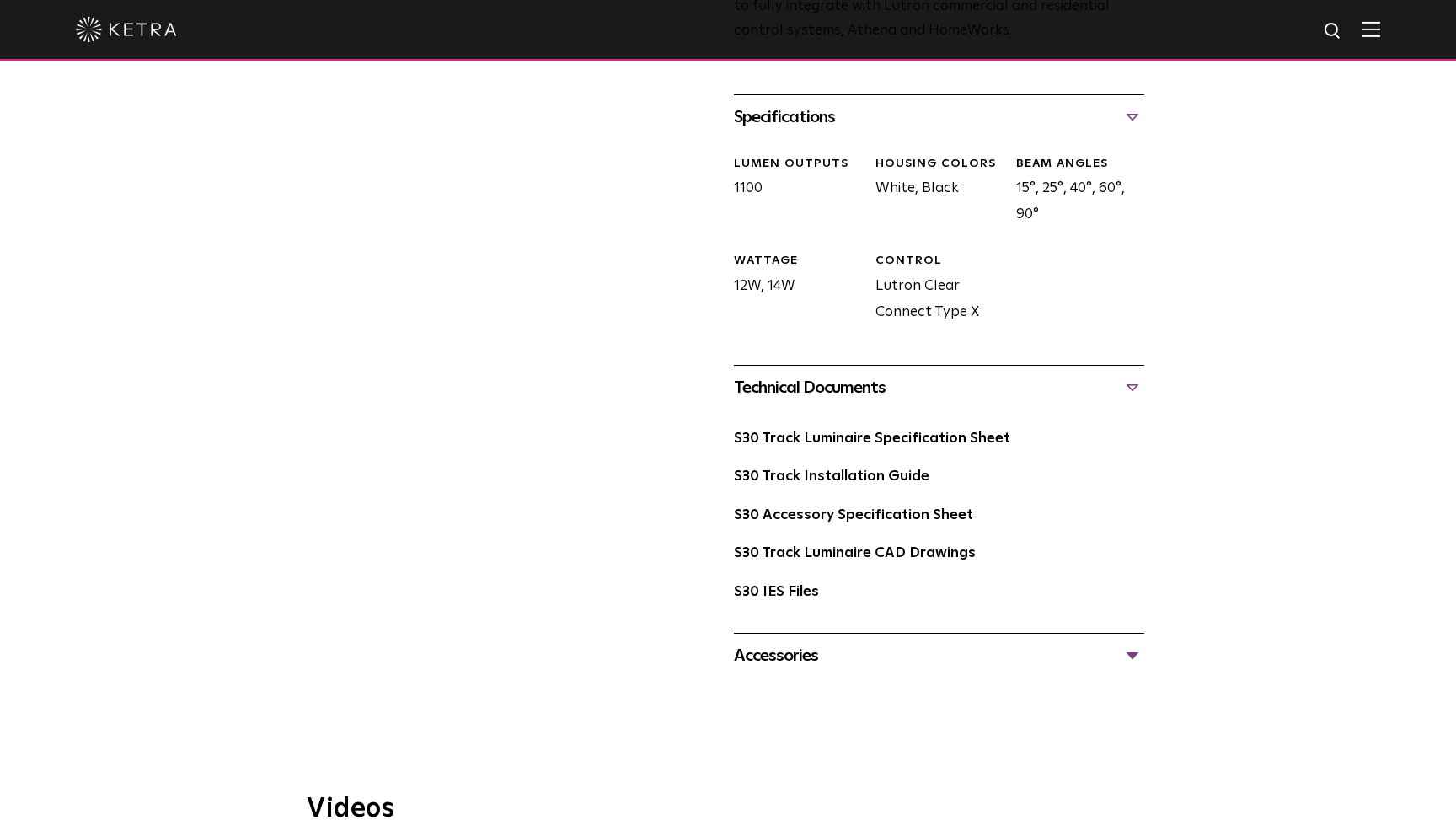
scroll to position [742, 0]
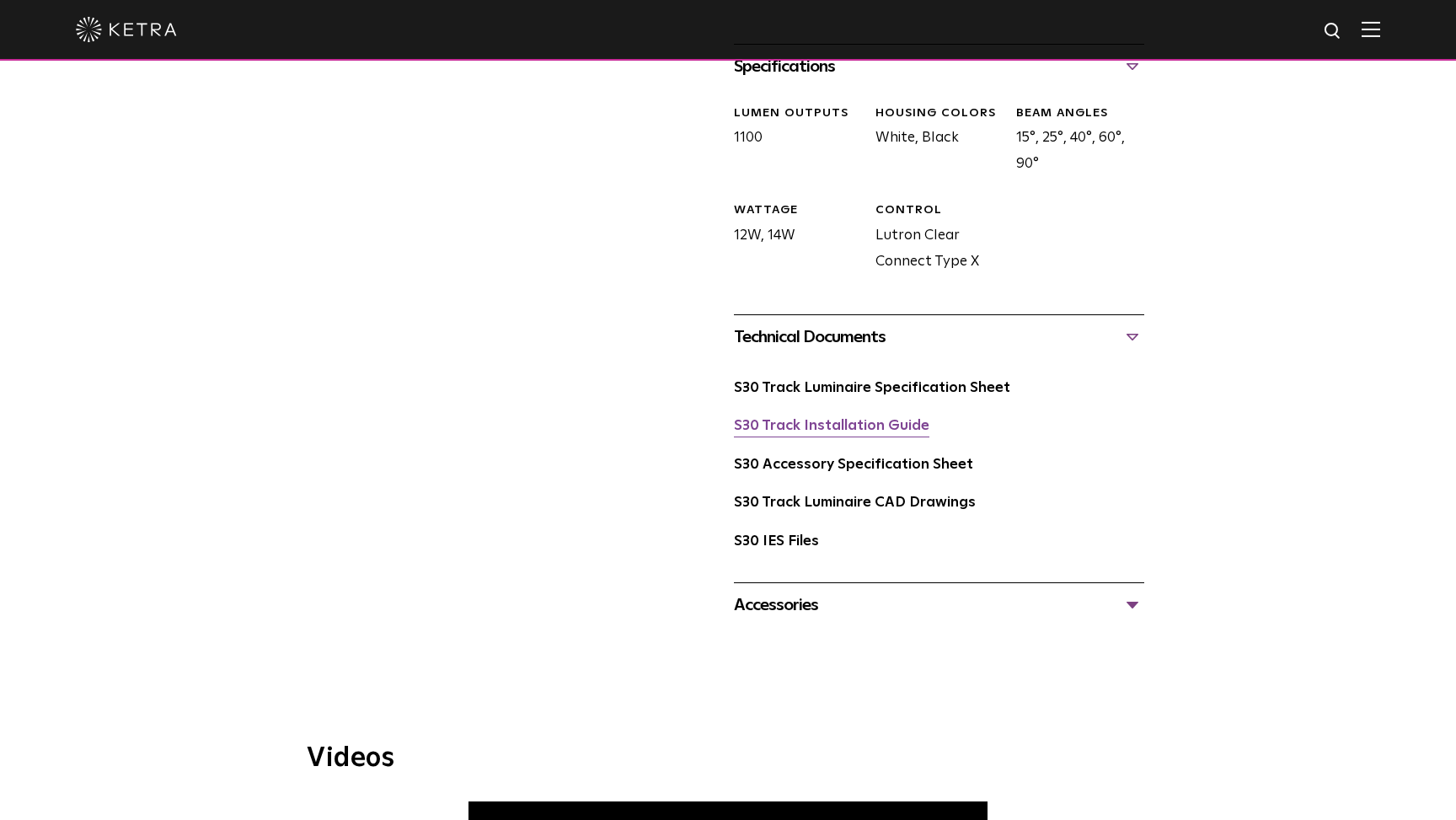
click at [855, 419] on link "S30 Track Installation Guide" at bounding box center [831, 425] width 195 height 14
